Goal: Communication & Community: Answer question/provide support

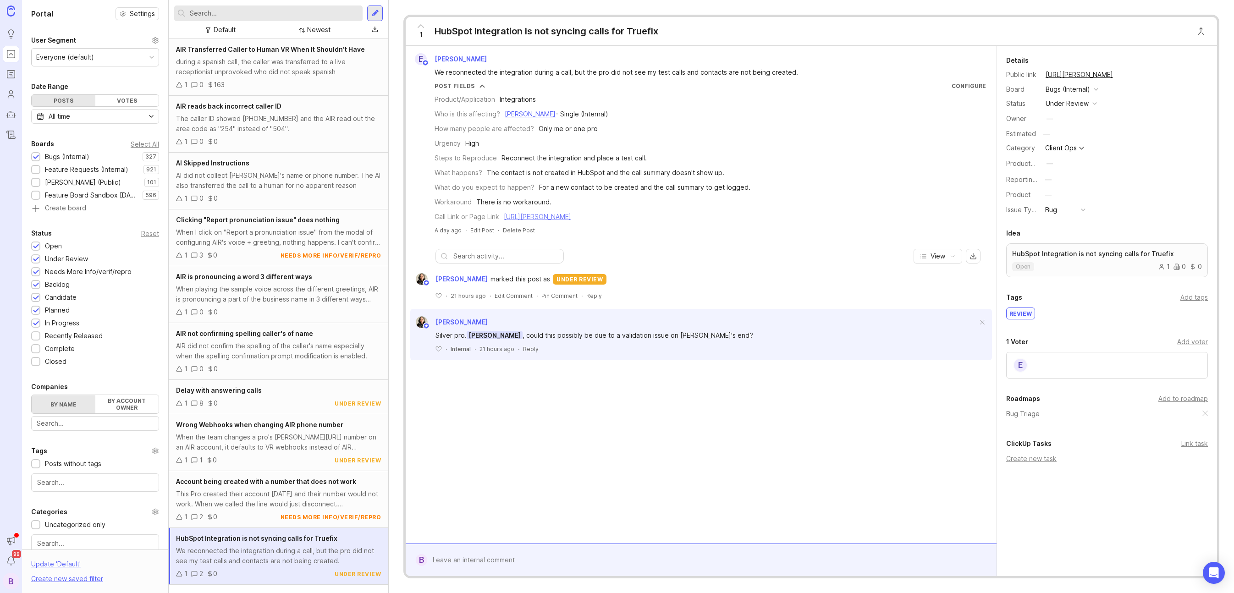
click at [571, 215] on link "[URL][PERSON_NAME]" at bounding box center [537, 217] width 67 height 8
click at [524, 348] on div "Reply" at bounding box center [531, 349] width 16 height 8
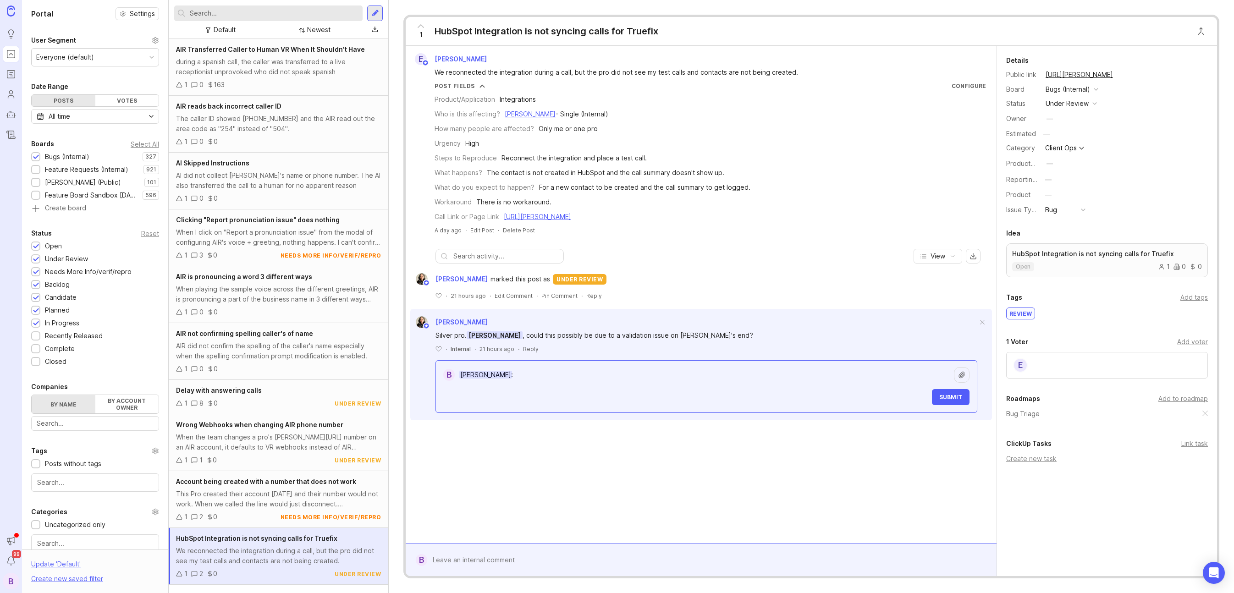
click at [555, 373] on textarea "[PERSON_NAME]:" at bounding box center [704, 374] width 499 height 17
drag, startPoint x: 841, startPoint y: 374, endPoint x: 516, endPoint y: 374, distance: 325.8
click at [516, 374] on textarea "[PERSON_NAME]: only thing I can is that we're not seeing any failed autheticati…" at bounding box center [704, 374] width 499 height 17
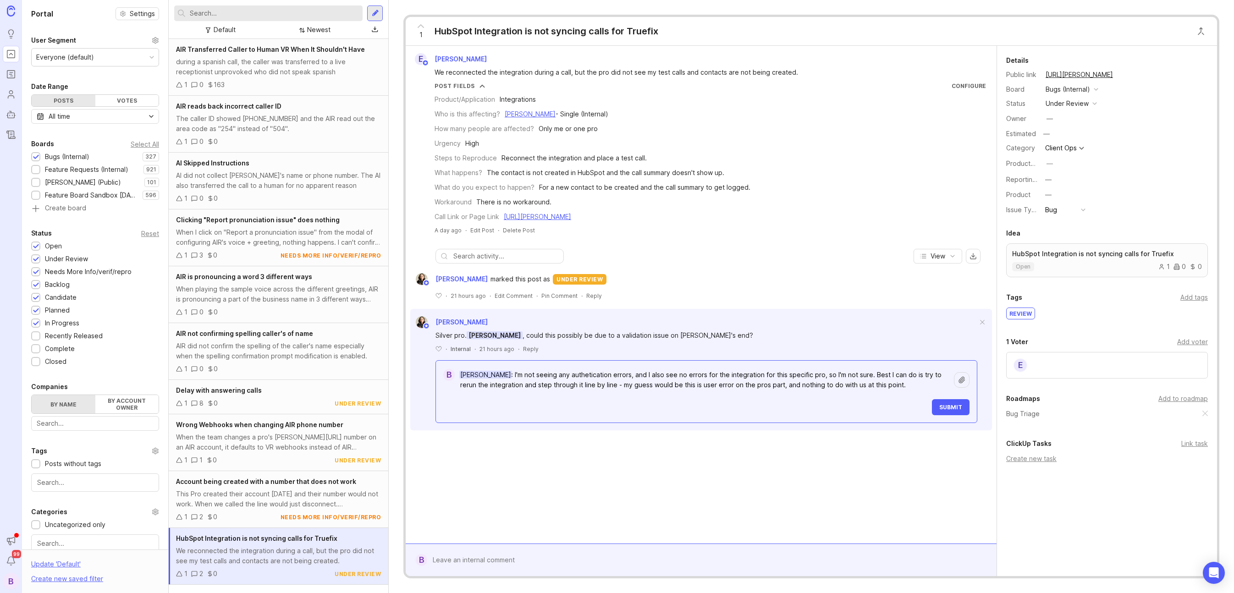
type textarea "[PERSON_NAME]: I'm not seeing any authetication errors, and I also see no error…"
click at [949, 408] on span "Submit" at bounding box center [950, 407] width 23 height 7
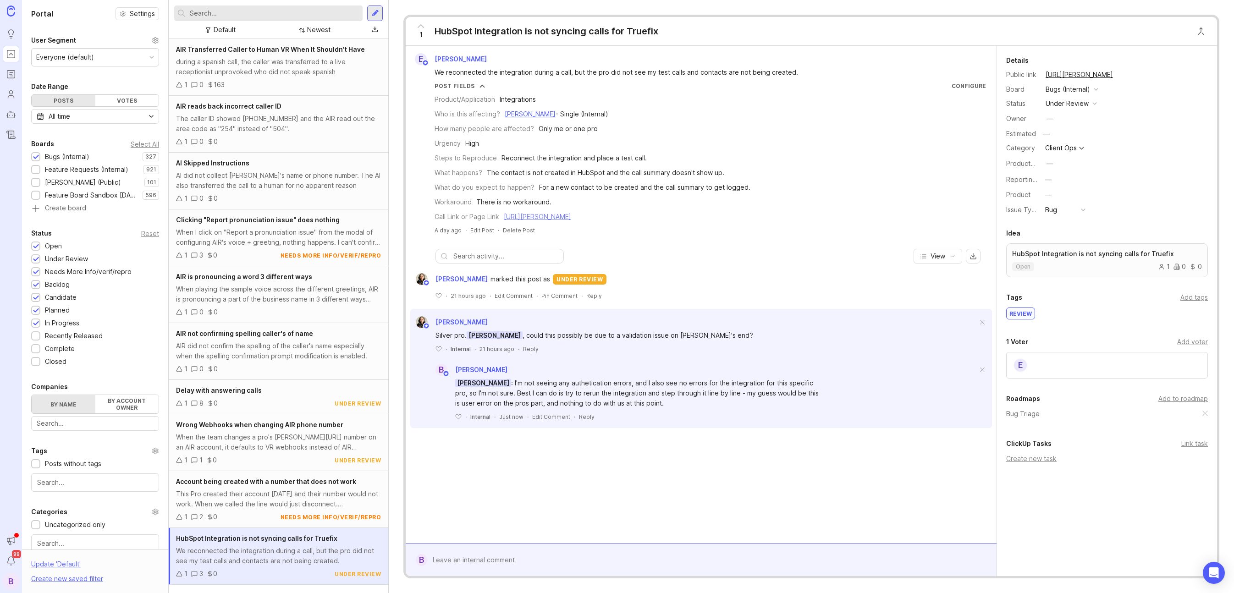
click at [571, 217] on link "[URL][PERSON_NAME]" at bounding box center [537, 217] width 67 height 8
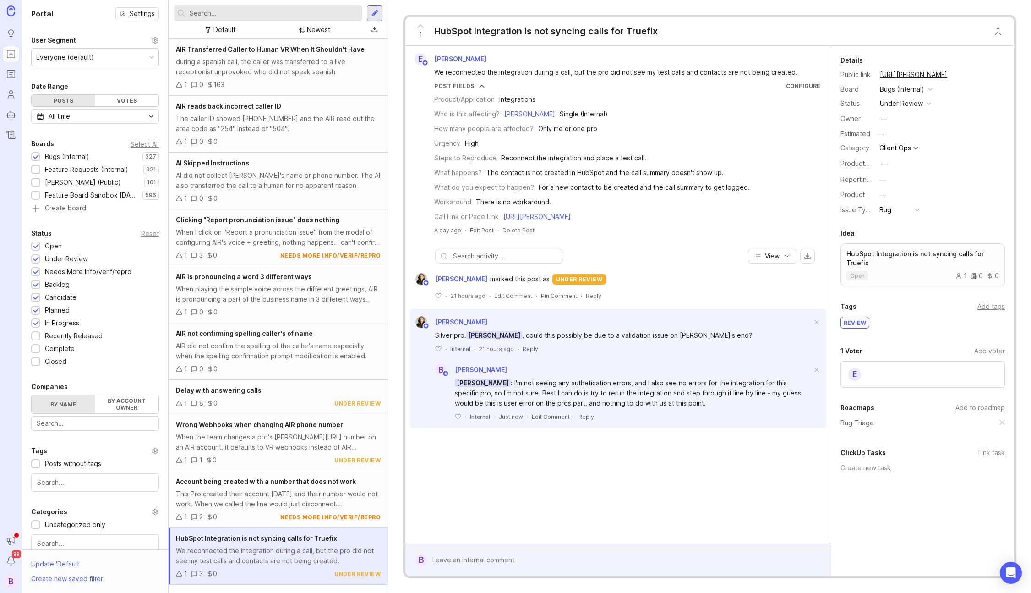
click at [550, 557] on div at bounding box center [625, 559] width 396 height 17
click at [590, 419] on div "Reply" at bounding box center [587, 417] width 16 height 8
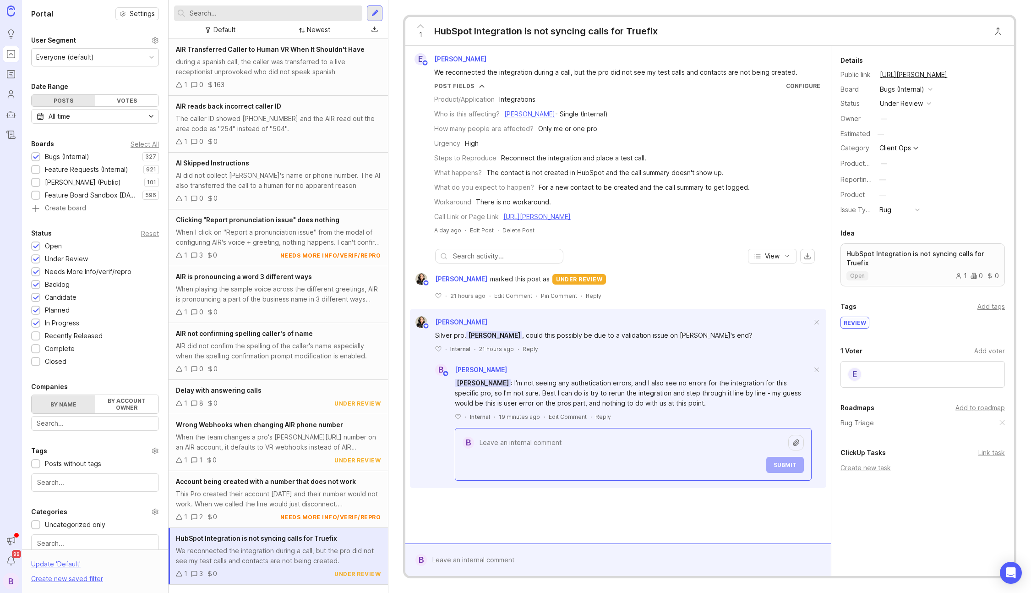
click at [597, 516] on div "E [PERSON_NAME] We reconnected the integration during a call, but the pro did n…" at bounding box center [619, 295] width 426 height 498
click at [527, 349] on div "Reply" at bounding box center [531, 349] width 16 height 8
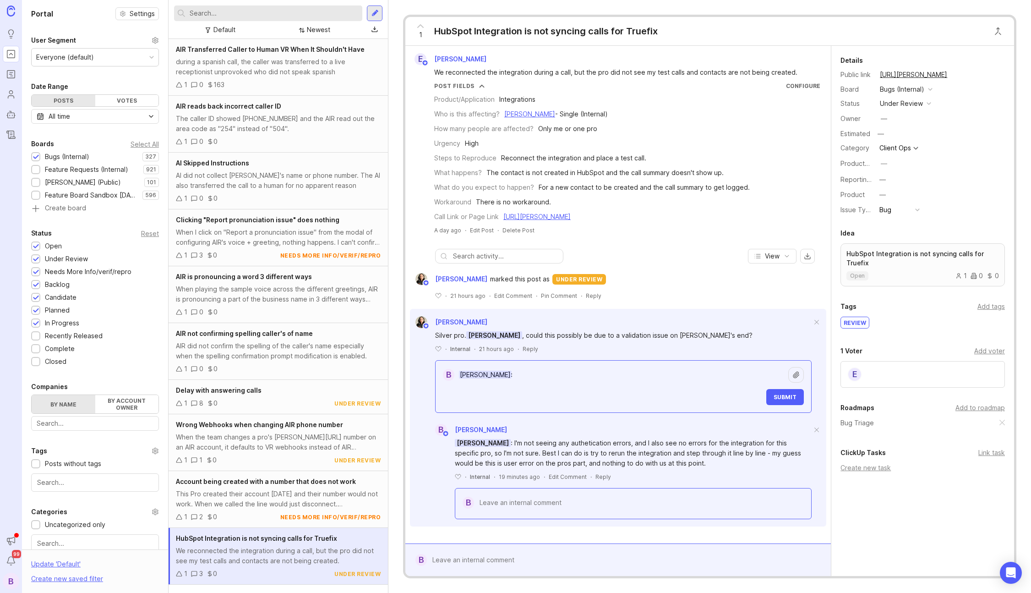
click at [657, 380] on textarea "[PERSON_NAME]:" at bounding box center [622, 374] width 334 height 17
type textarea "Ysabelle"
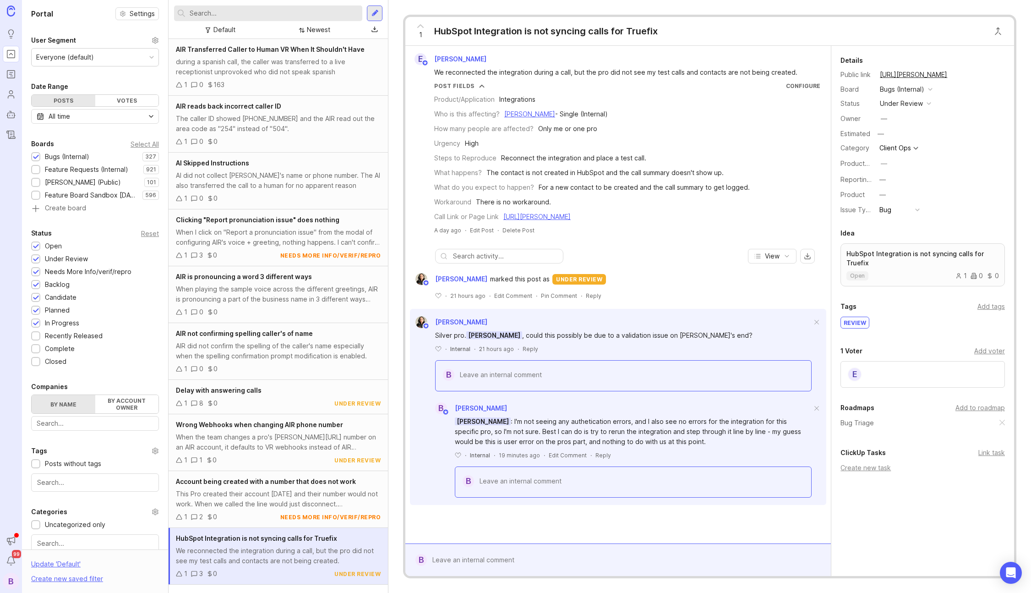
click at [422, 467] on div "B [PERSON_NAME] [PERSON_NAME] : I'm not seeing any authetication errors, and I …" at bounding box center [618, 444] width 417 height 106
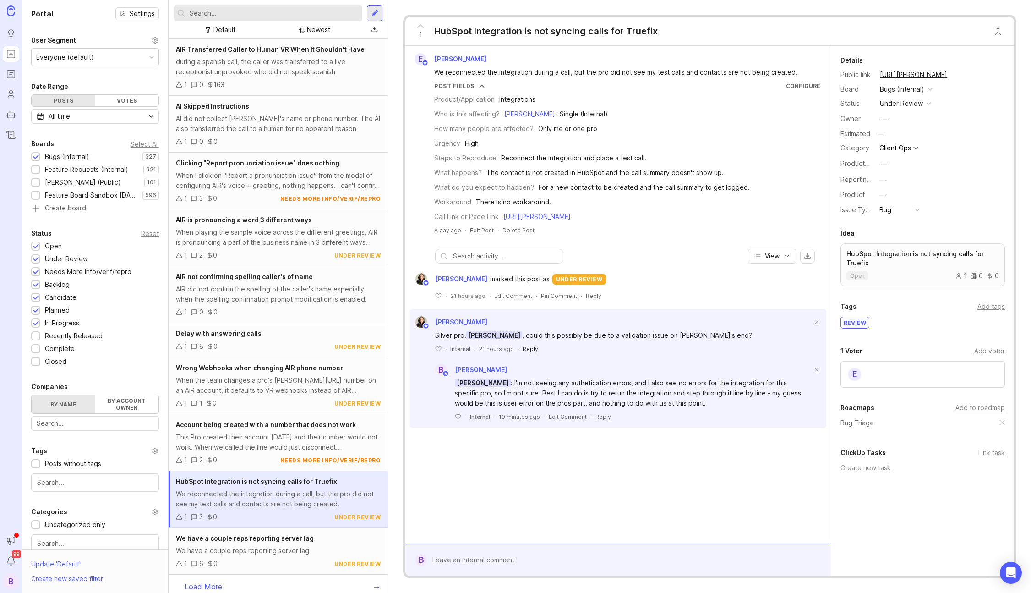
click at [527, 349] on div "Reply" at bounding box center [531, 349] width 16 height 8
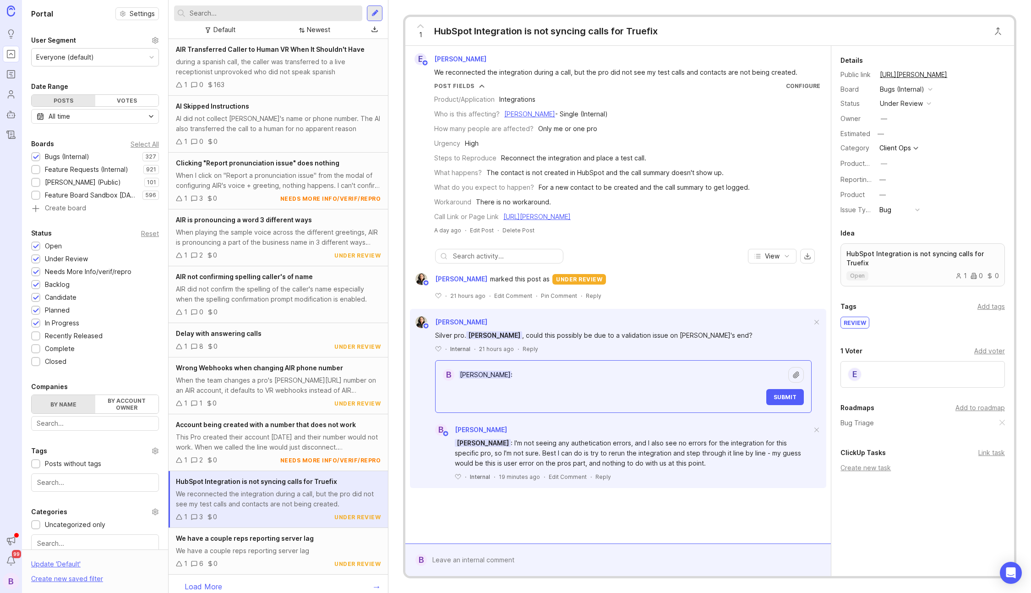
click at [556, 379] on textarea "[PERSON_NAME]:" at bounding box center [622, 374] width 334 height 17
click at [718, 376] on textarea "Ysabelle Eugenio: looks like an auth error and hubspot is returning a 403" at bounding box center [622, 374] width 334 height 17
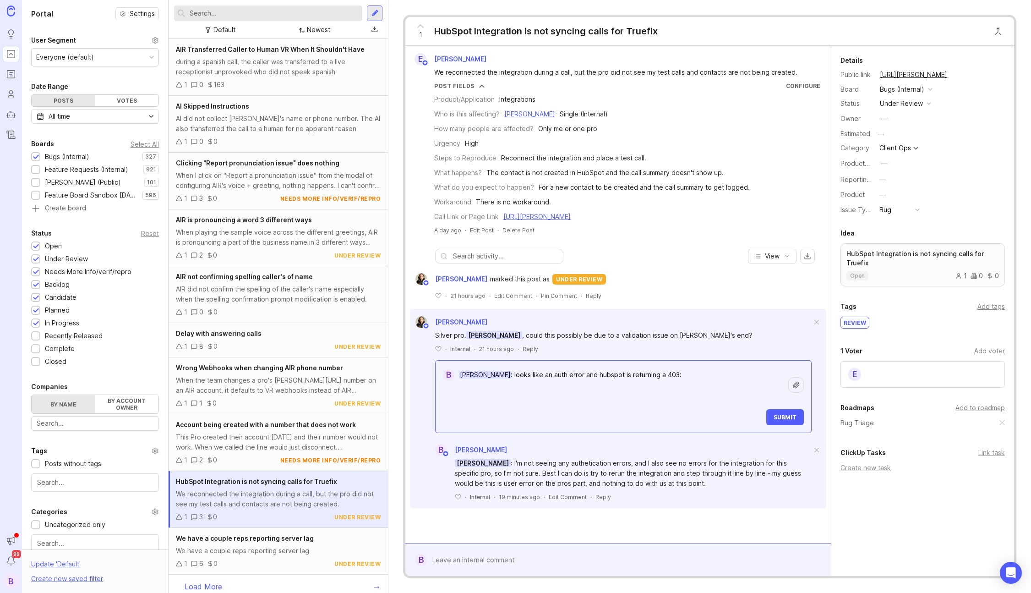
paste textarea "2025-08-22T16:32:55.463 [DEBUG ] Starting new HTTPS connection (1): api.hubapi.…"
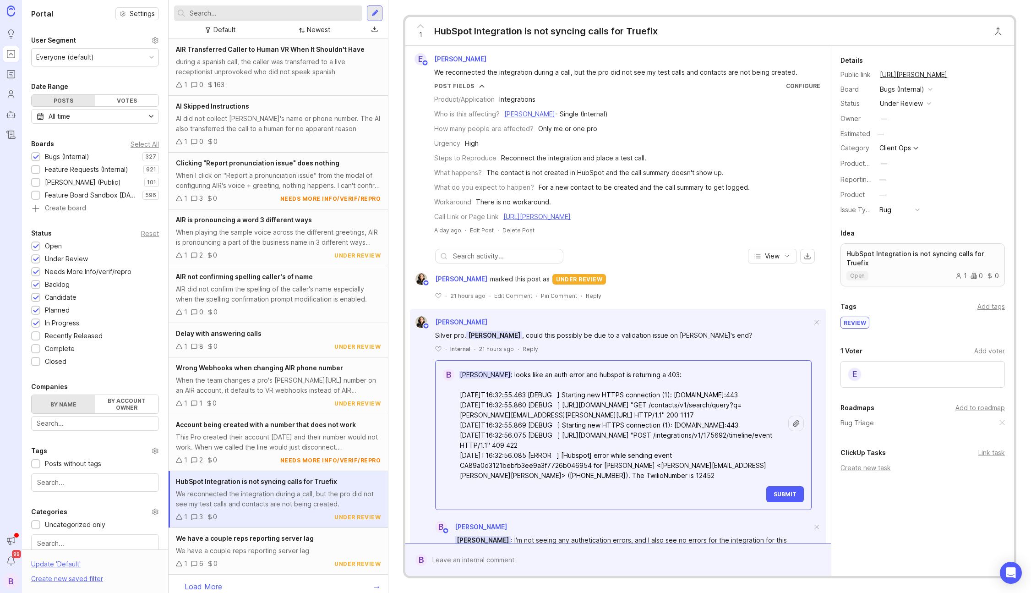
click at [496, 384] on textarea "Ysabelle Eugenio: looks like an auth error and hubspot is returning a 403: 2025…" at bounding box center [622, 425] width 334 height 118
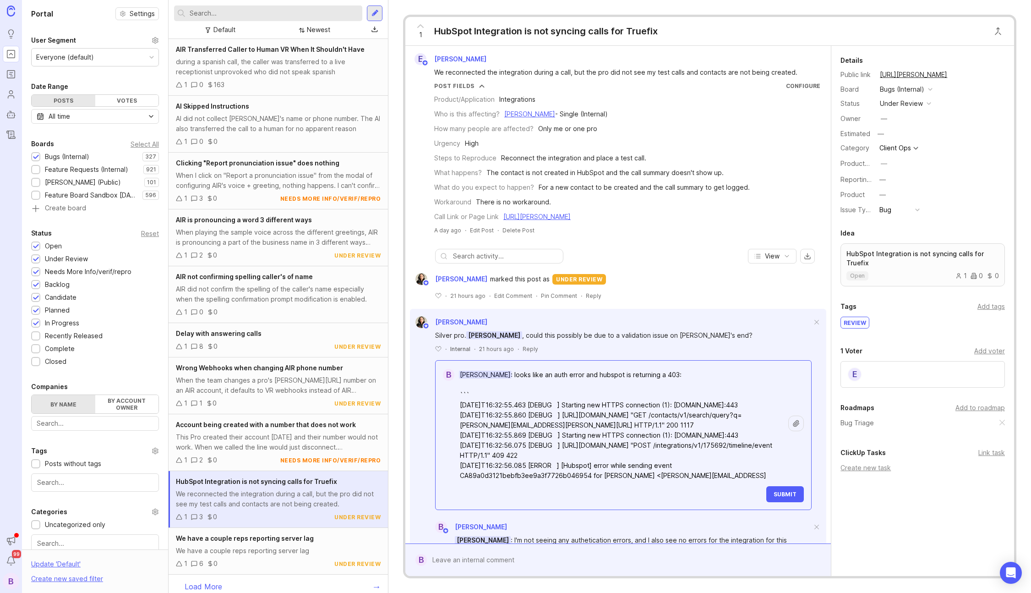
click at [702, 471] on textarea "Ysabelle Eugenio: looks like an auth error and hubspot is returning a 403: ``` …" at bounding box center [622, 430] width 334 height 128
type textarea "Ysabelle Eugenio: looks like an auth error and hubspot is returning a 403: ``` …"
click at [776, 494] on span "Submit" at bounding box center [785, 494] width 23 height 7
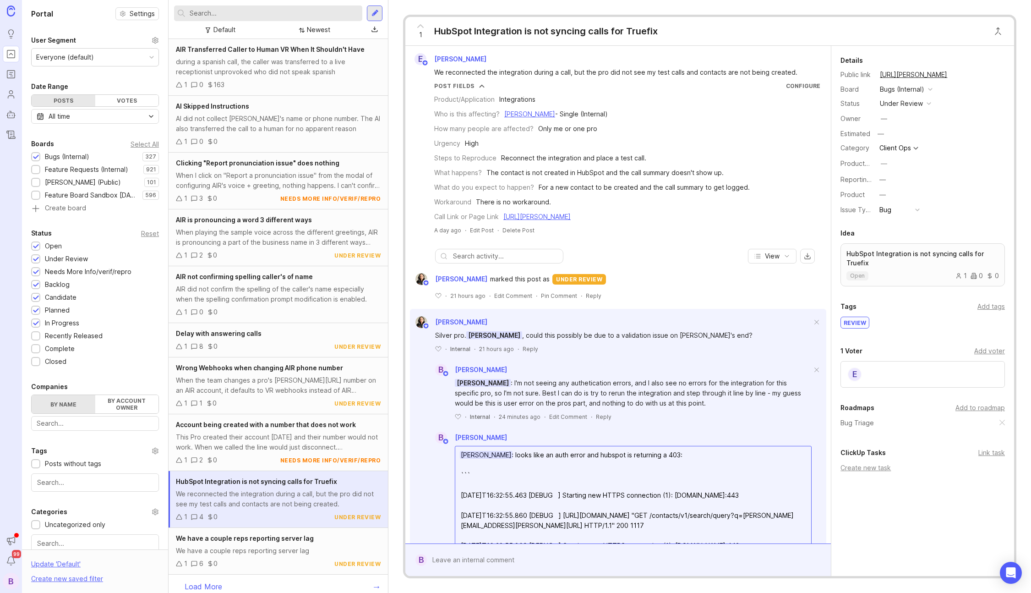
click at [676, 455] on textarea "Ysabelle Eugenio: looks like an auth error and hubspot is returning a 403: ``` …" at bounding box center [633, 550] width 356 height 209
click at [548, 464] on textarea "Ysabelle Eugenio: looks like an auth error and hubspot is returning a 443: ``` …" at bounding box center [633, 550] width 356 height 209
click at [500, 482] on textarea "Ysabelle Eugenio: looks like an auth error and hubspot is returning a 443: ``` …" at bounding box center [633, 550] width 356 height 209
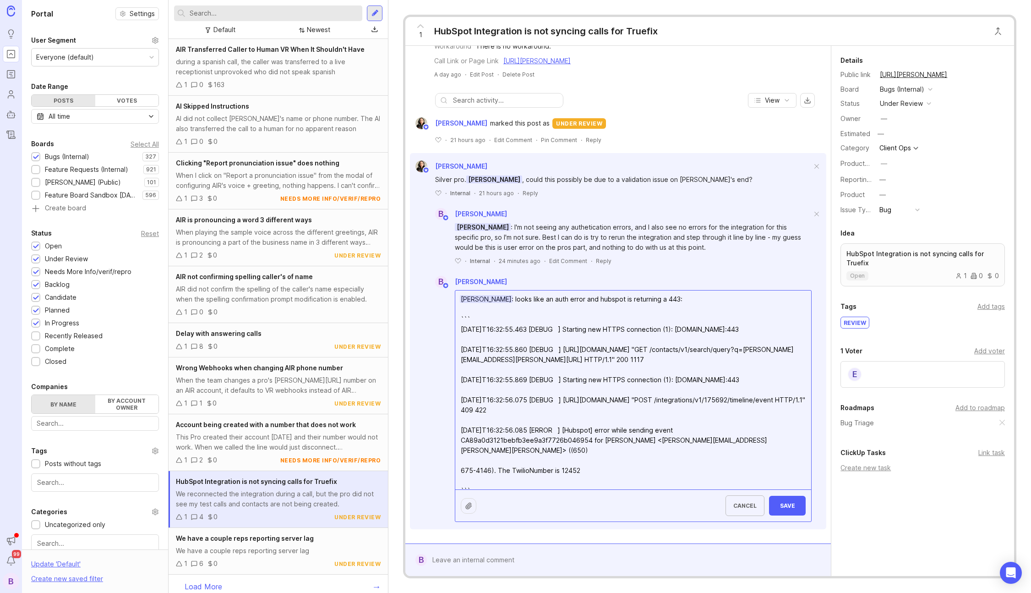
scroll to position [156, 0]
type textarea "Ysabelle Eugenio: looks like an auth error and hubspot is returning a 443: ``` …"
click at [779, 508] on span "Save" at bounding box center [788, 505] width 22 height 7
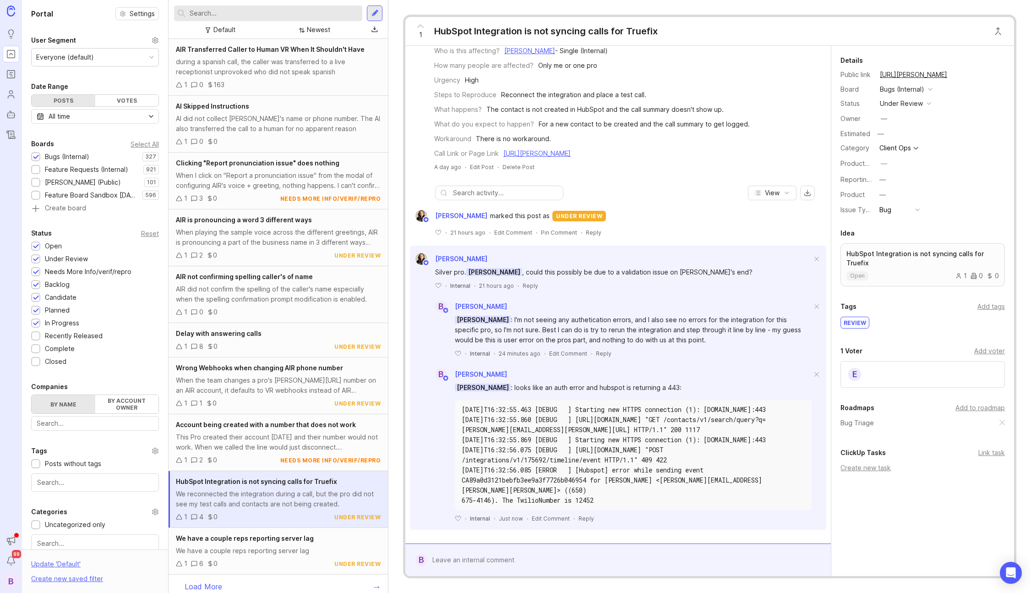
scroll to position [74, 0]
click at [589, 518] on div "Reply" at bounding box center [587, 518] width 16 height 8
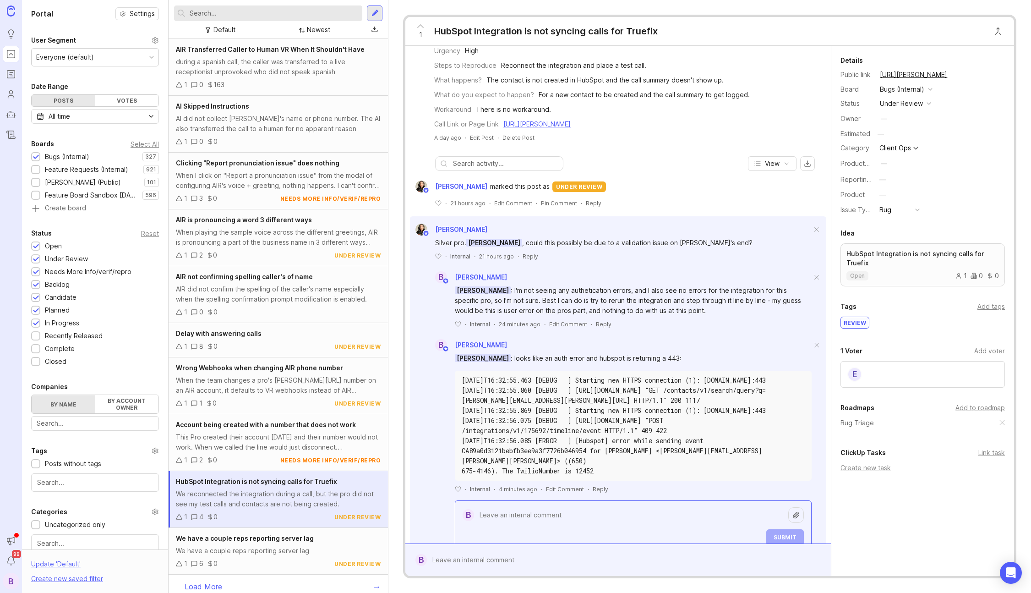
scroll to position [108, 0]
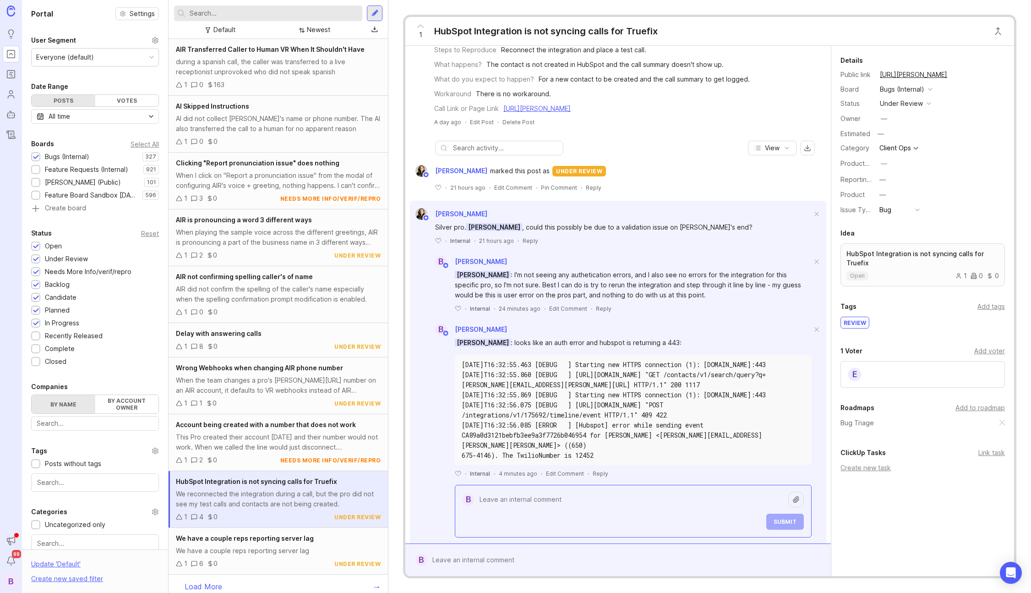
click at [610, 507] on textarea at bounding box center [631, 499] width 314 height 17
type textarea "I don't"
